Goal: Navigation & Orientation: Find specific page/section

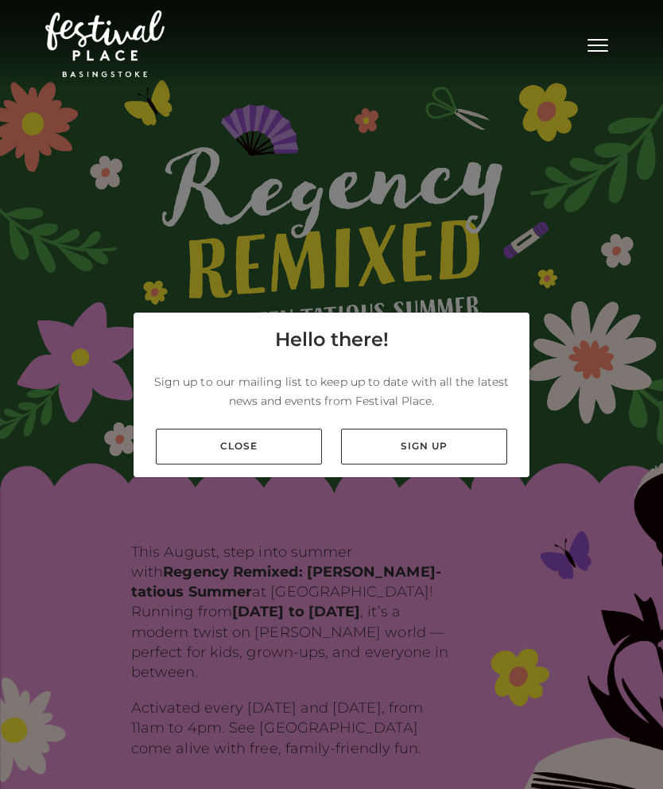
click at [283, 465] on link "Close" at bounding box center [239, 447] width 166 height 36
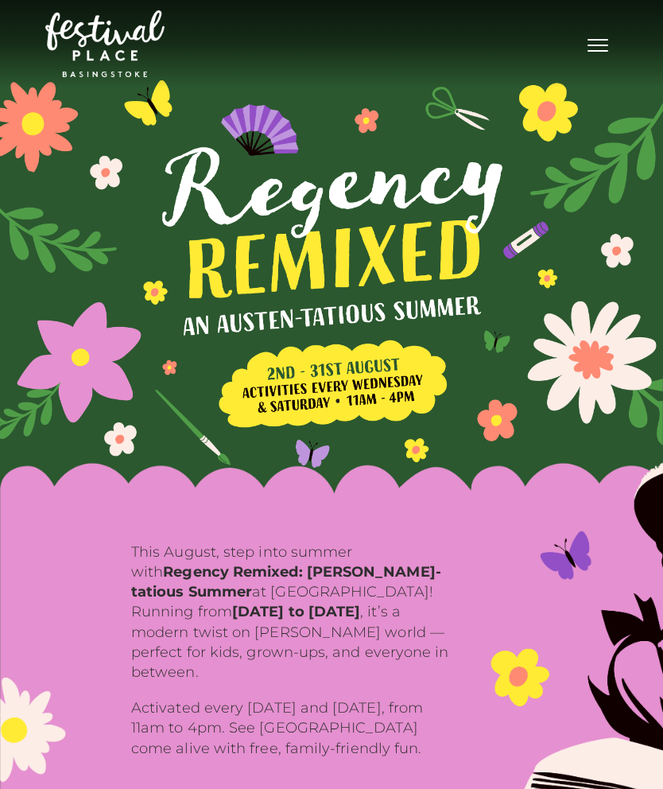
click at [606, 43] on button "Toggle navigation" at bounding box center [598, 43] width 40 height 23
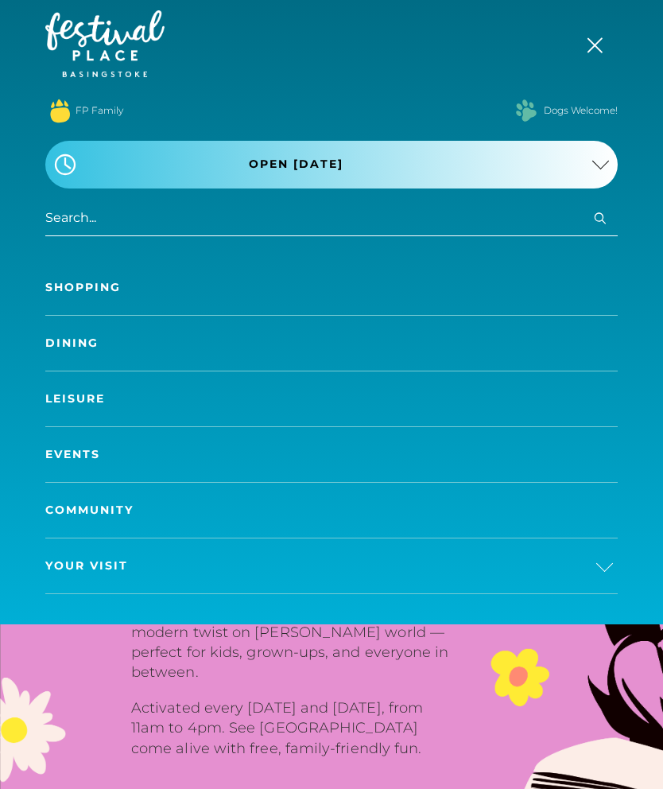
click at [577, 274] on link "Shopping" at bounding box center [331, 287] width 573 height 55
click at [511, 294] on link "Shopping" at bounding box center [331, 287] width 573 height 55
click at [76, 284] on link "Shopping" at bounding box center [331, 287] width 573 height 55
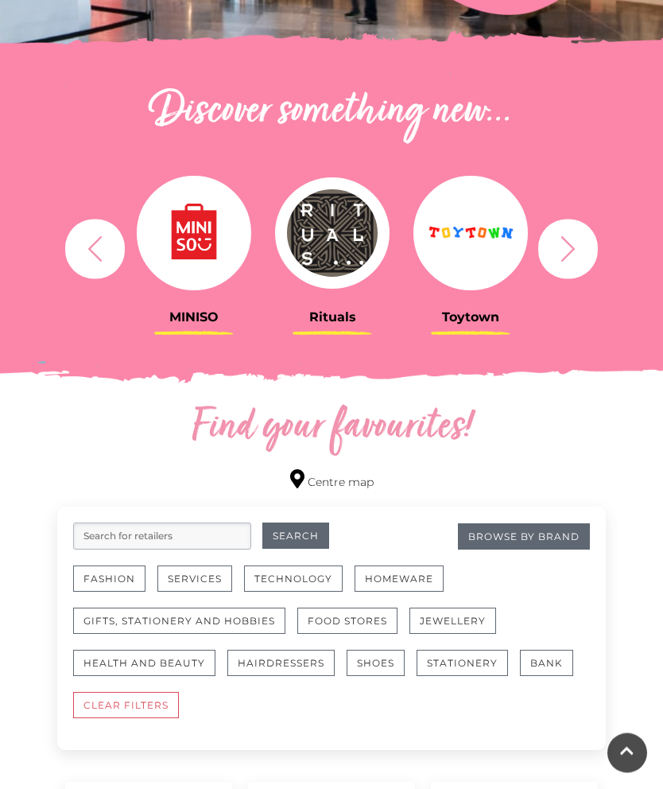
scroll to position [502, 0]
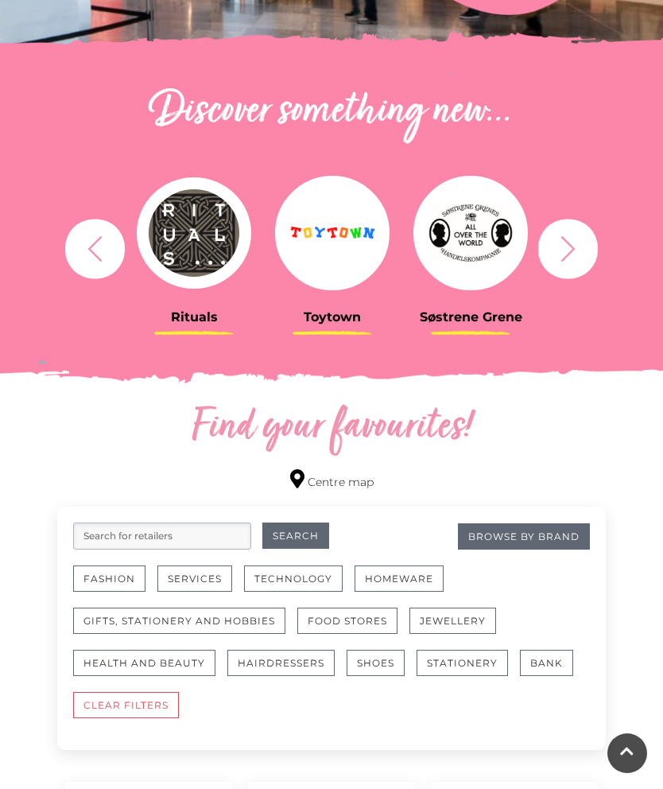
click at [95, 574] on button "Fashion" at bounding box center [109, 579] width 72 height 26
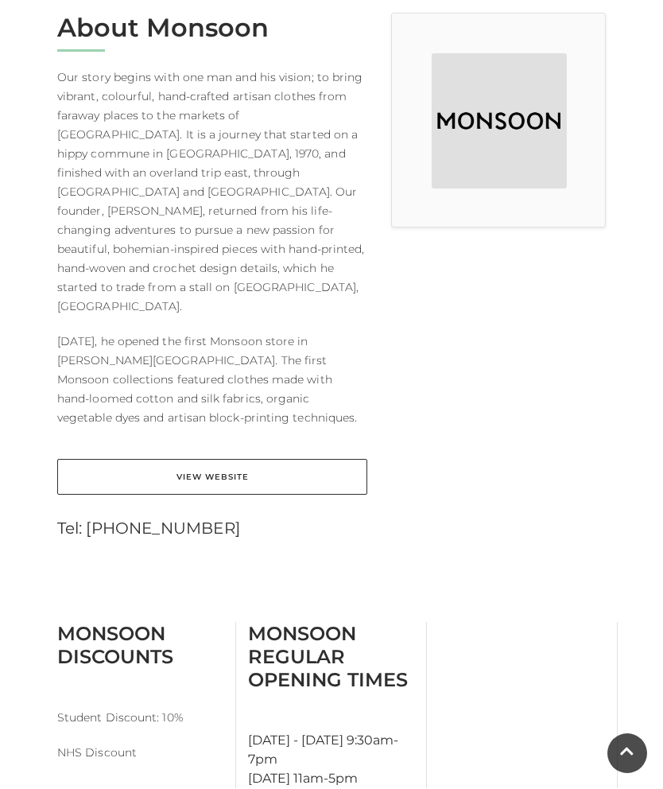
scroll to position [418, 0]
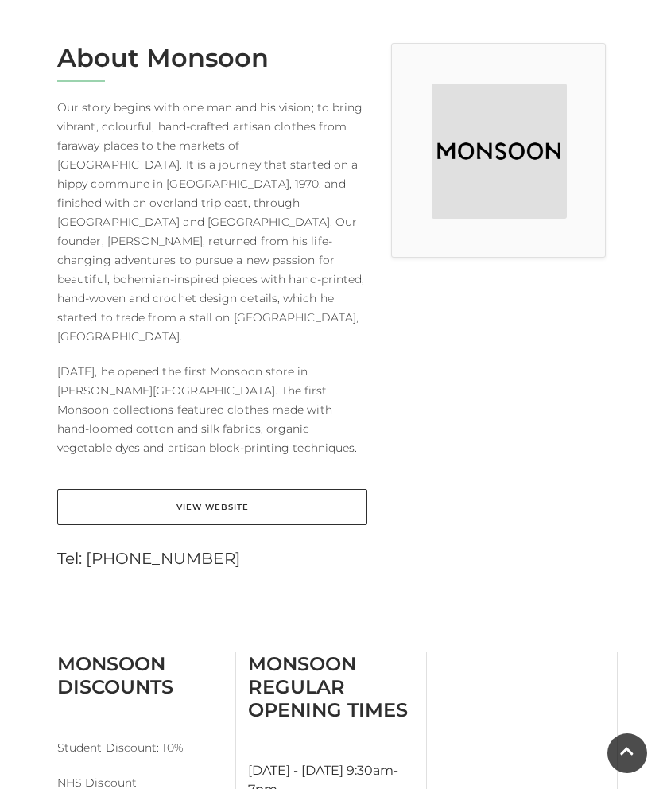
click at [84, 489] on link "View Website" at bounding box center [212, 507] width 310 height 36
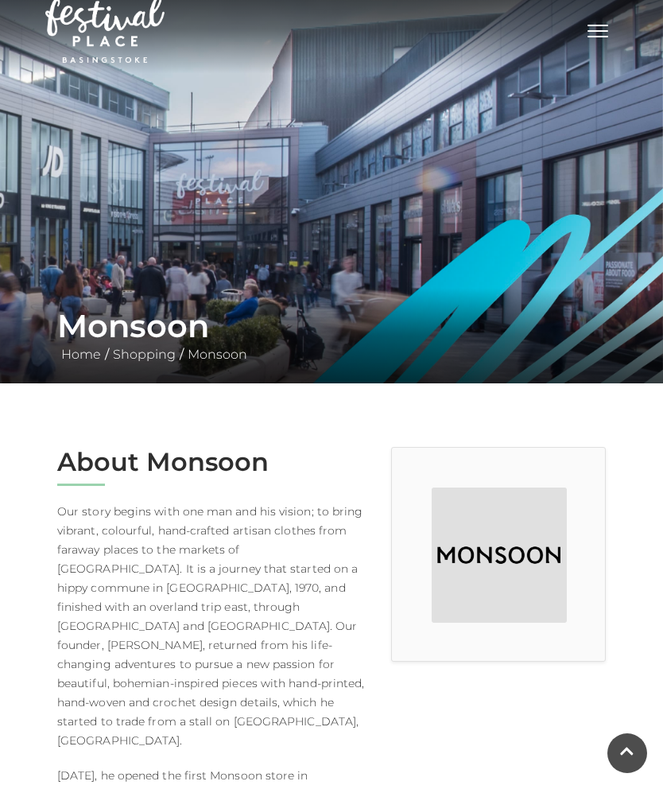
scroll to position [0, 0]
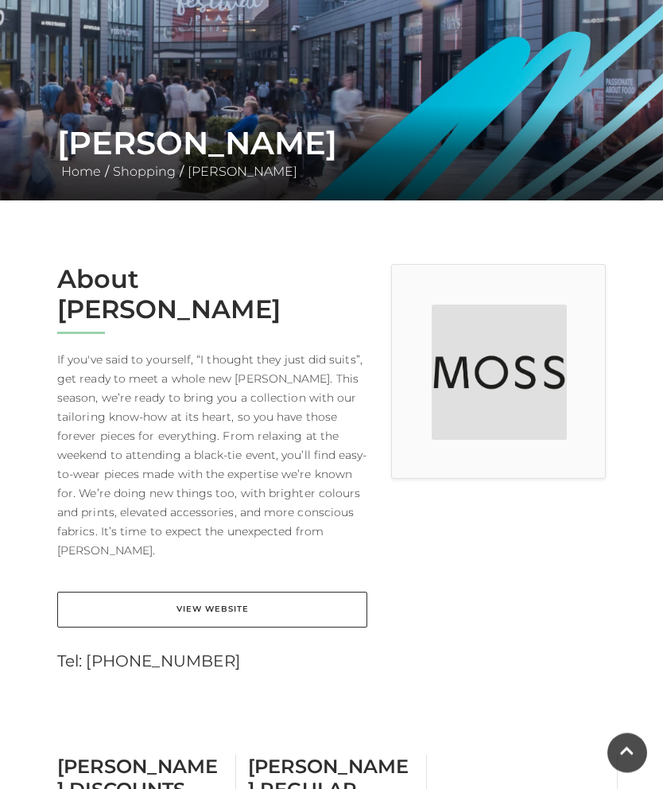
scroll to position [187, 0]
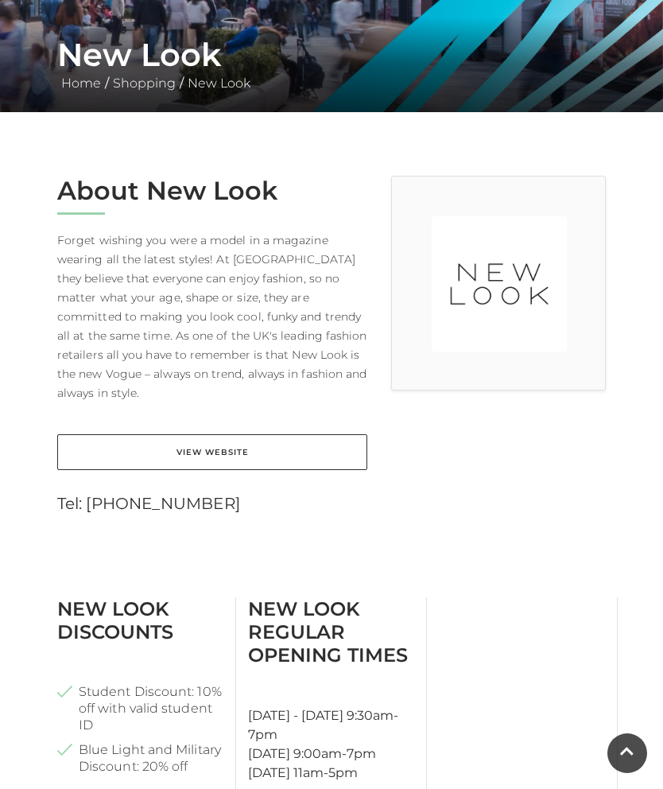
scroll to position [285, 0]
click at [98, 435] on link "View Website" at bounding box center [212, 453] width 310 height 36
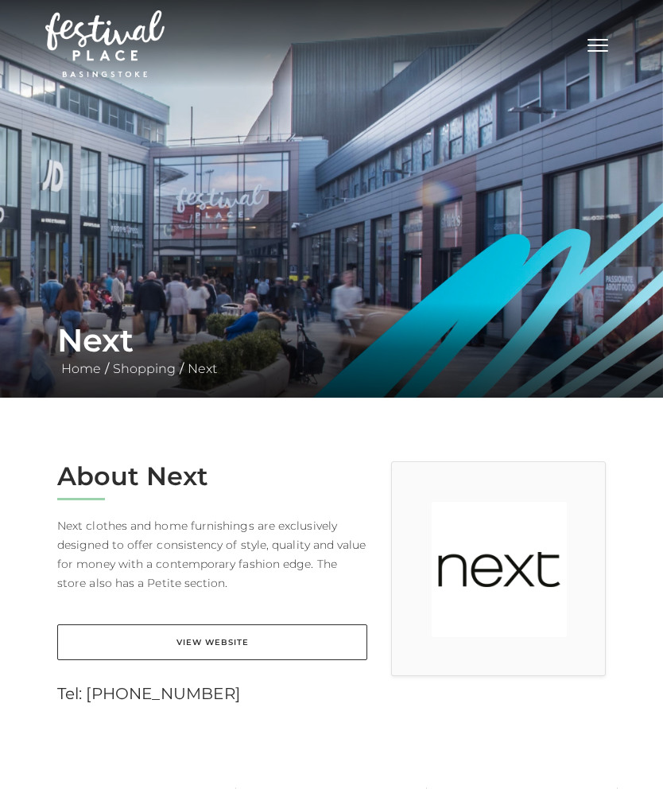
click at [196, 647] on link "View Website" at bounding box center [212, 642] width 310 height 36
